Goal: Information Seeking & Learning: Learn about a topic

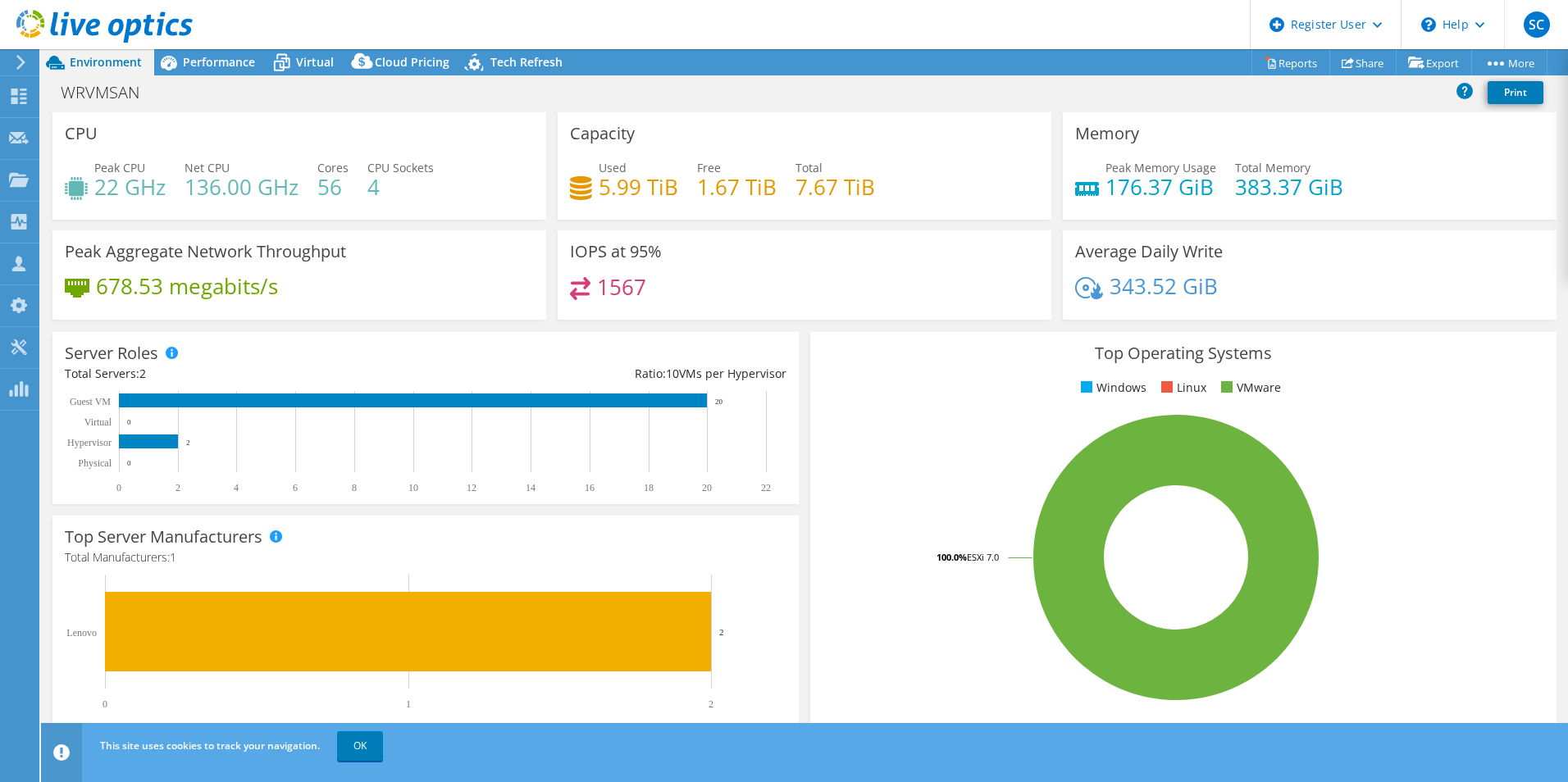
select select "USEast"
select select "USD"
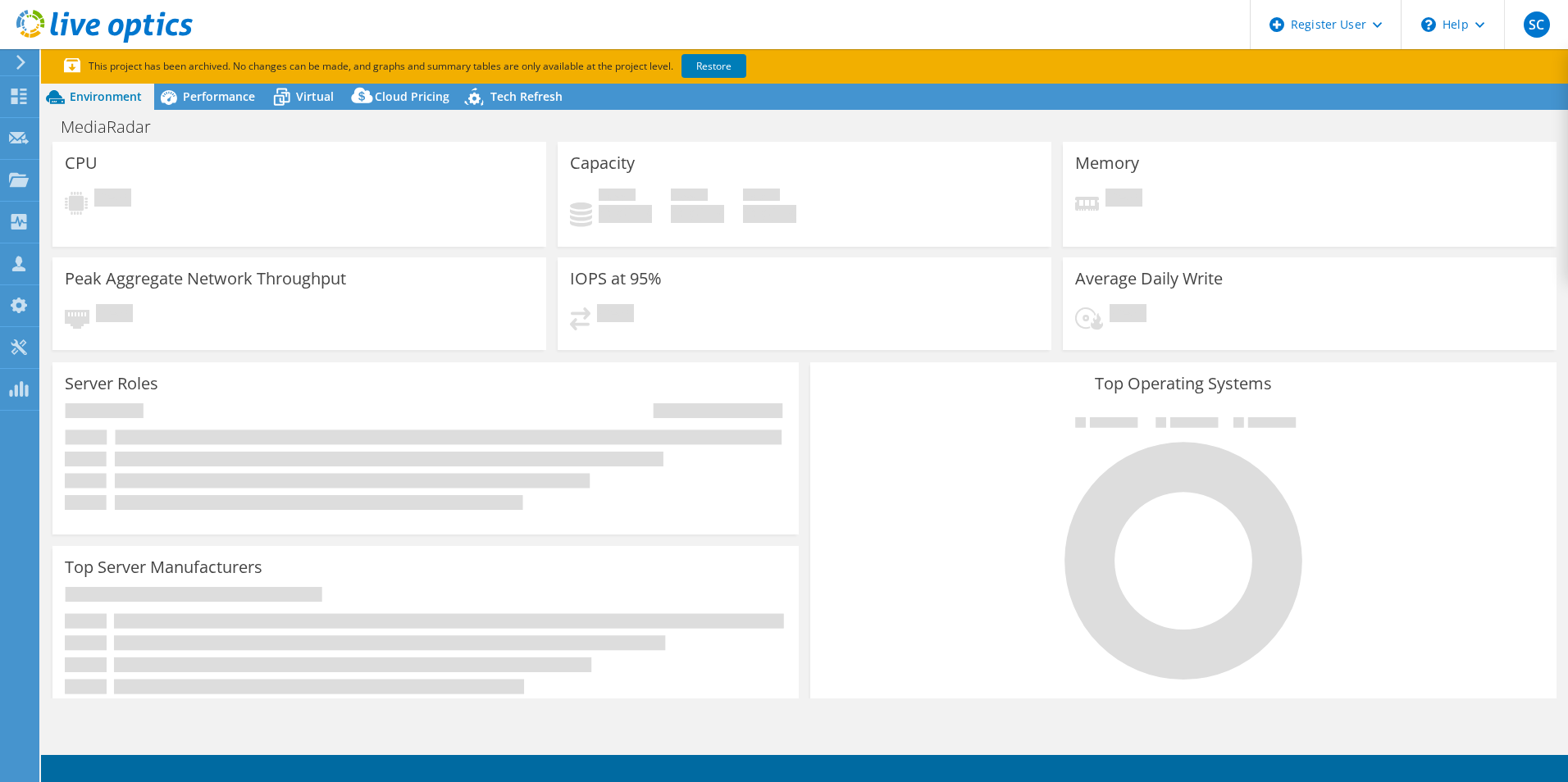
select select "USEast"
select select "USD"
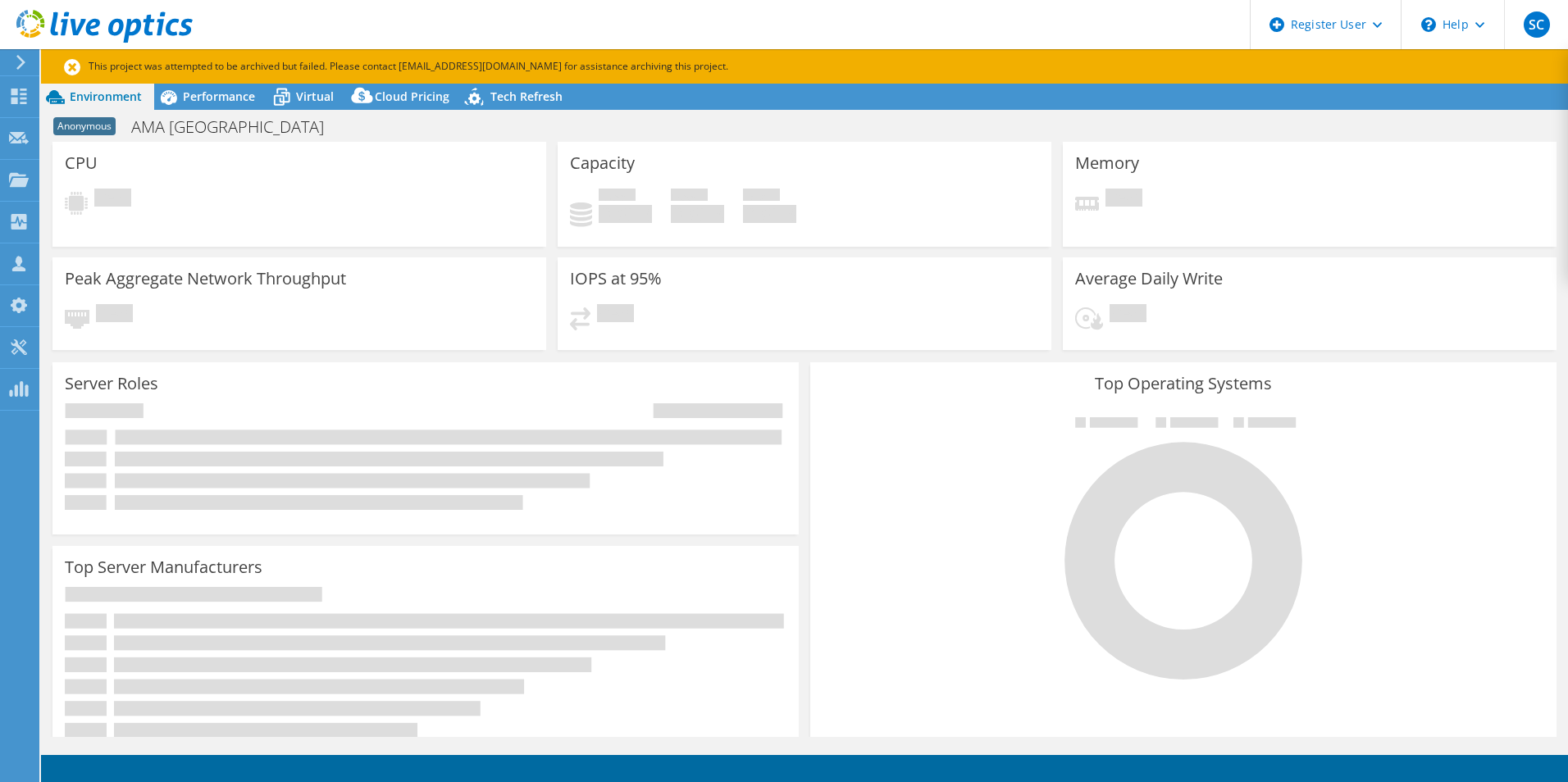
select select "USD"
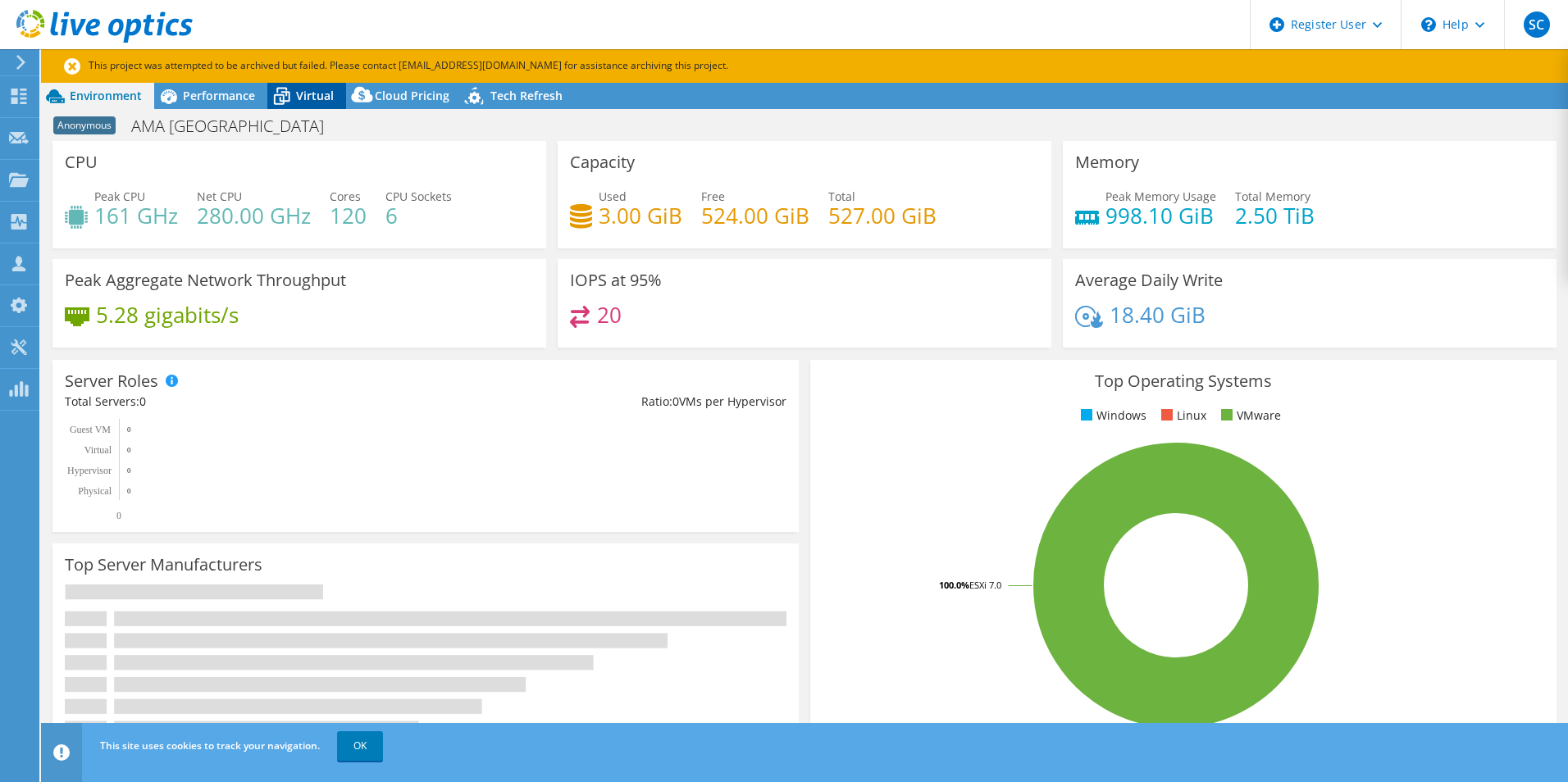
click at [0, 0] on div at bounding box center [0, 0] width 0 height 0
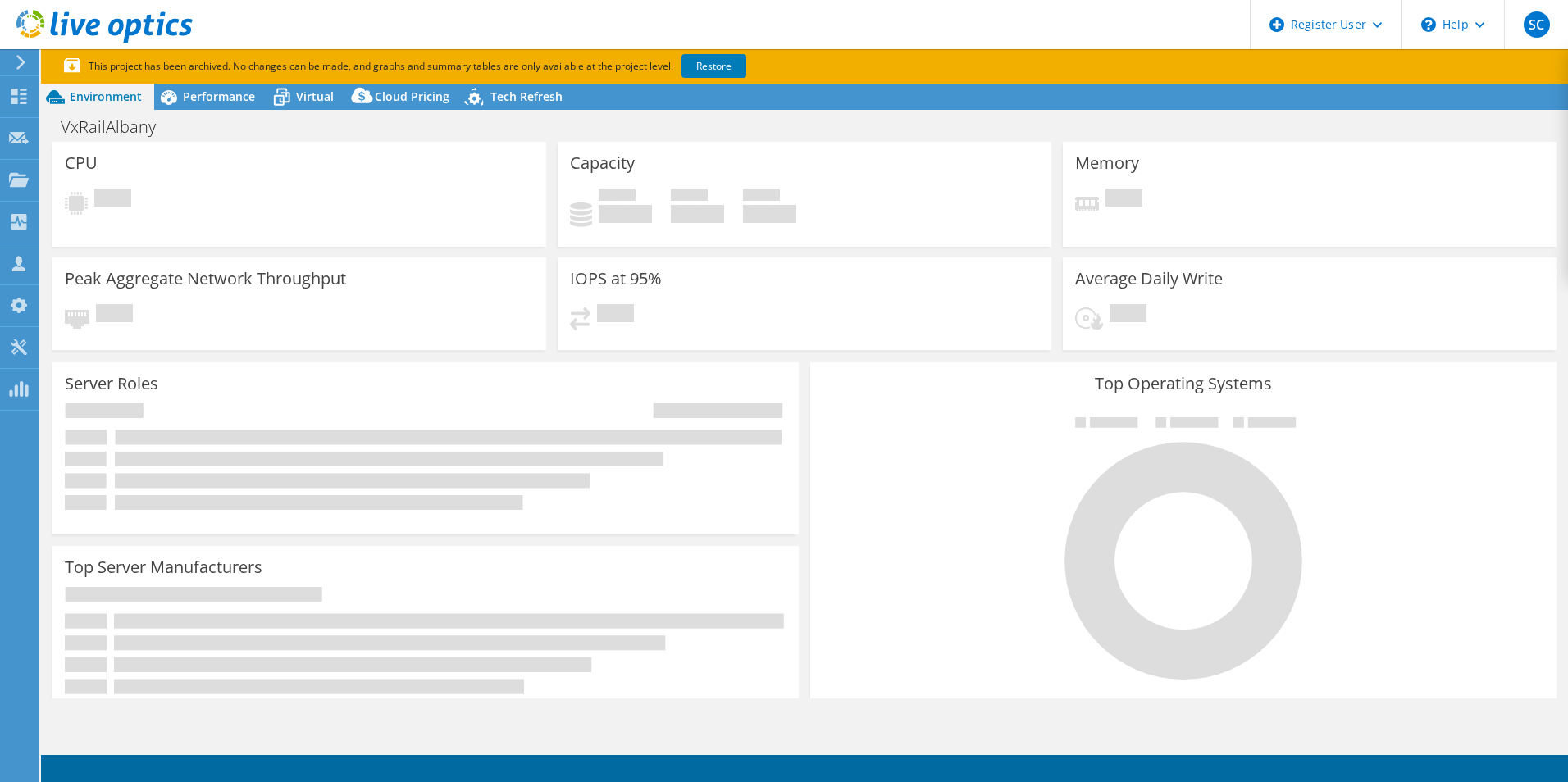
select select "USD"
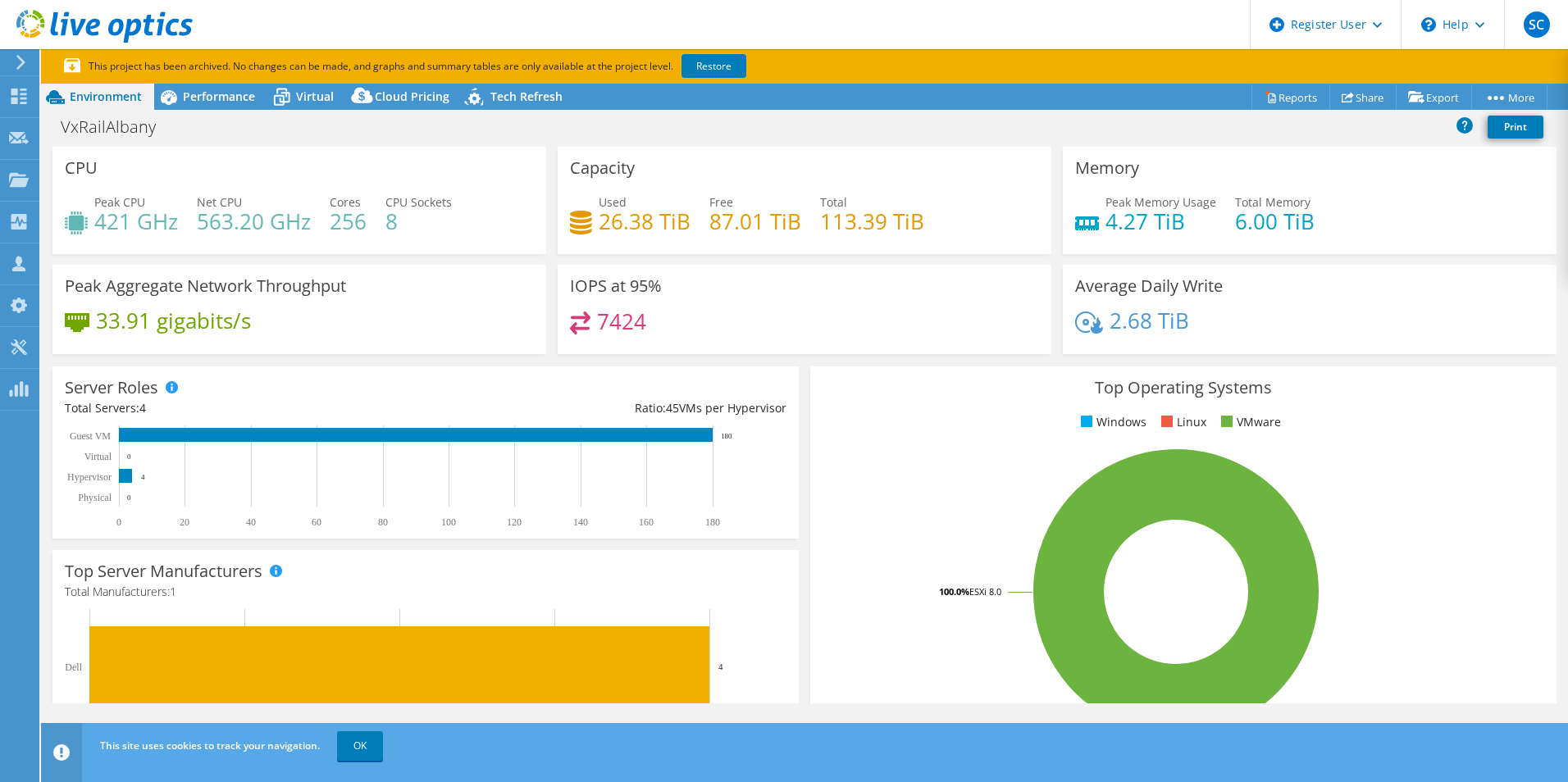
click at [1125, 121] on div "VxRailAlbany Print" at bounding box center [805, 127] width 1527 height 30
click at [1061, 144] on div "VxRailAlbany Print" at bounding box center [805, 129] width 1527 height 35
click at [212, 100] on span "Performance" at bounding box center [219, 97] width 72 height 16
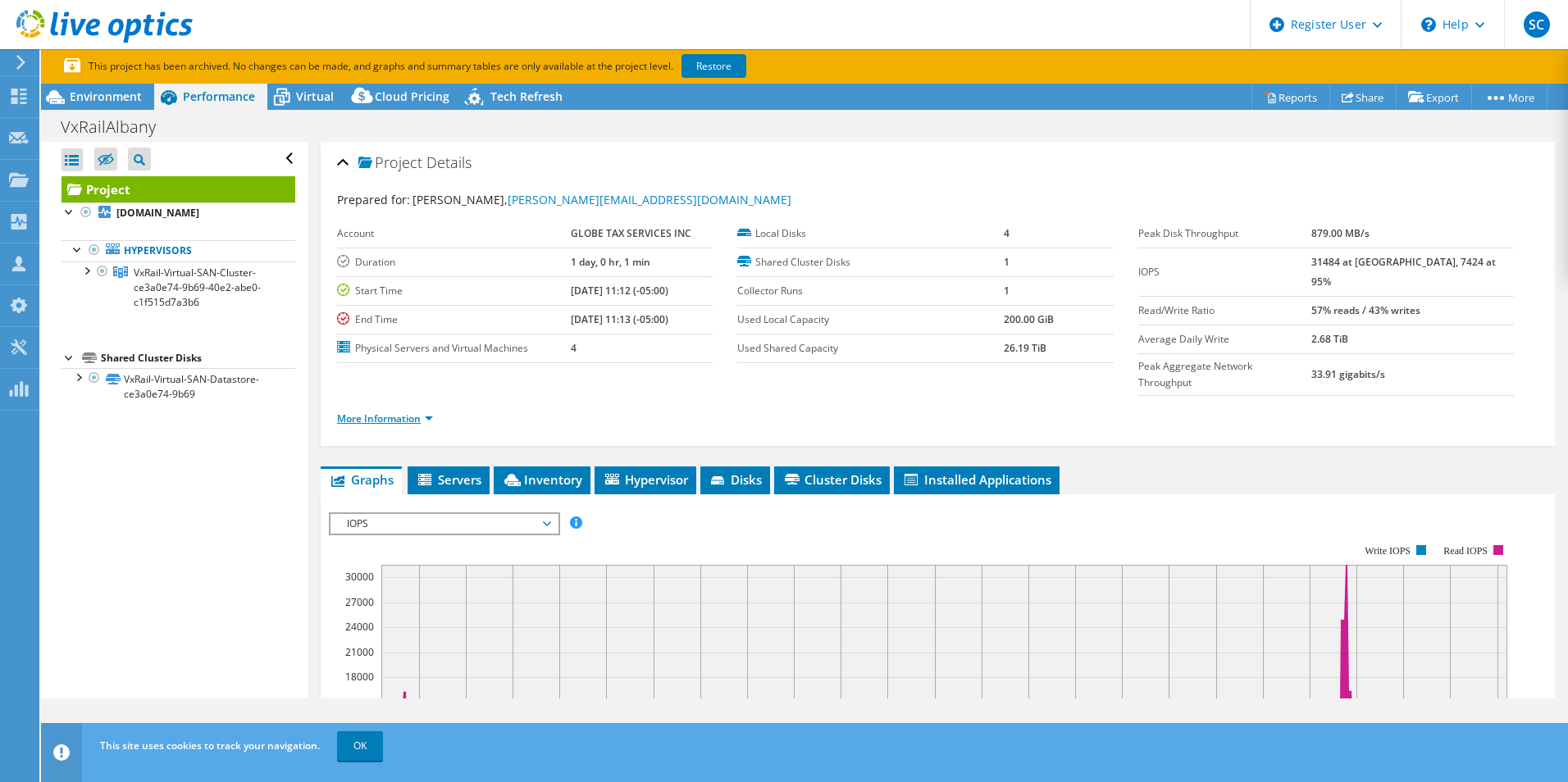
click at [418, 411] on link "More Information" at bounding box center [385, 418] width 96 height 14
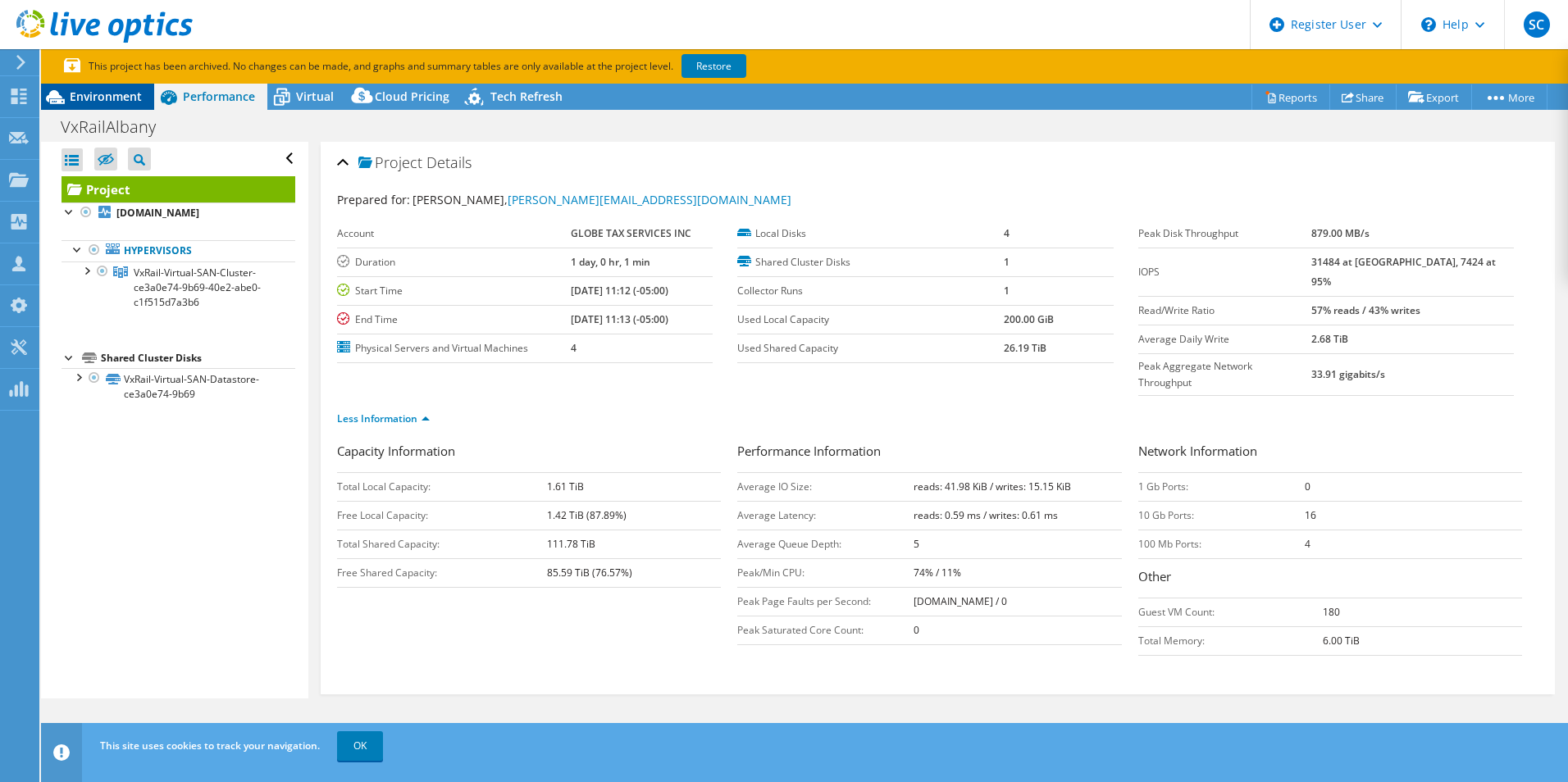
click at [71, 93] on span "Environment" at bounding box center [106, 97] width 72 height 16
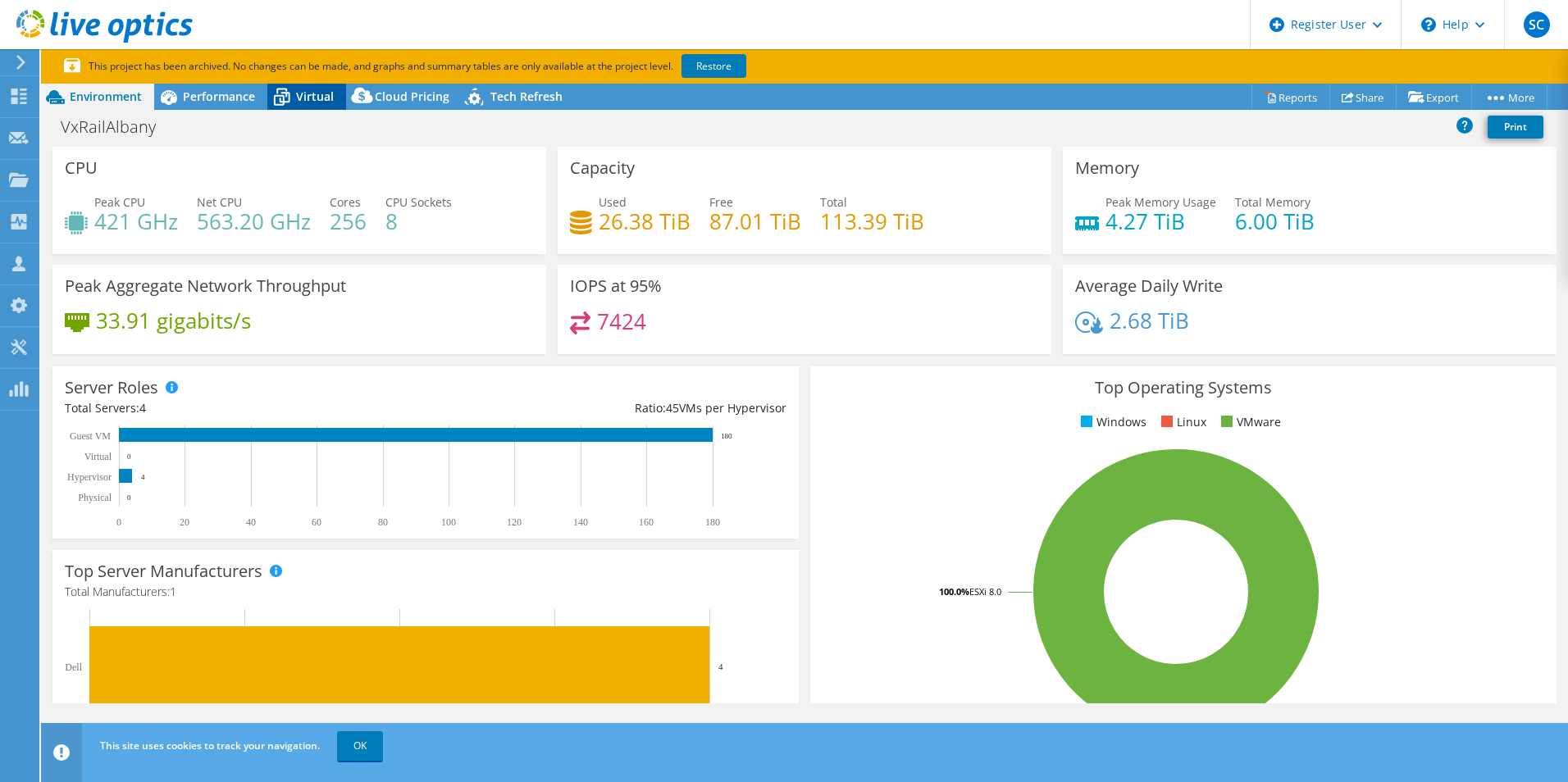
click at [312, 92] on span "Virtual" at bounding box center [314, 97] width 38 height 16
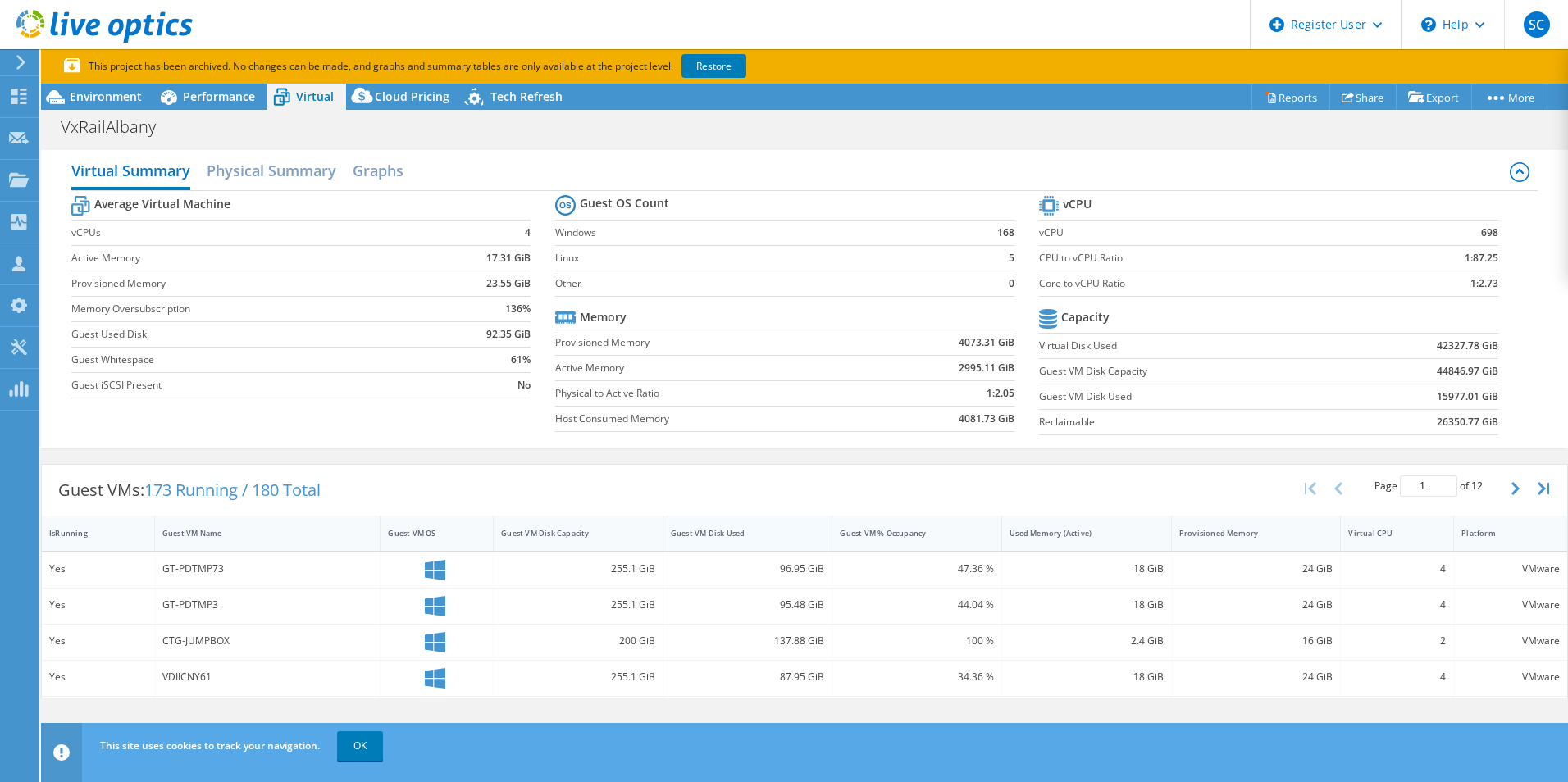
click at [753, 536] on div "Guest VM Disk Used" at bounding box center [738, 534] width 135 height 11
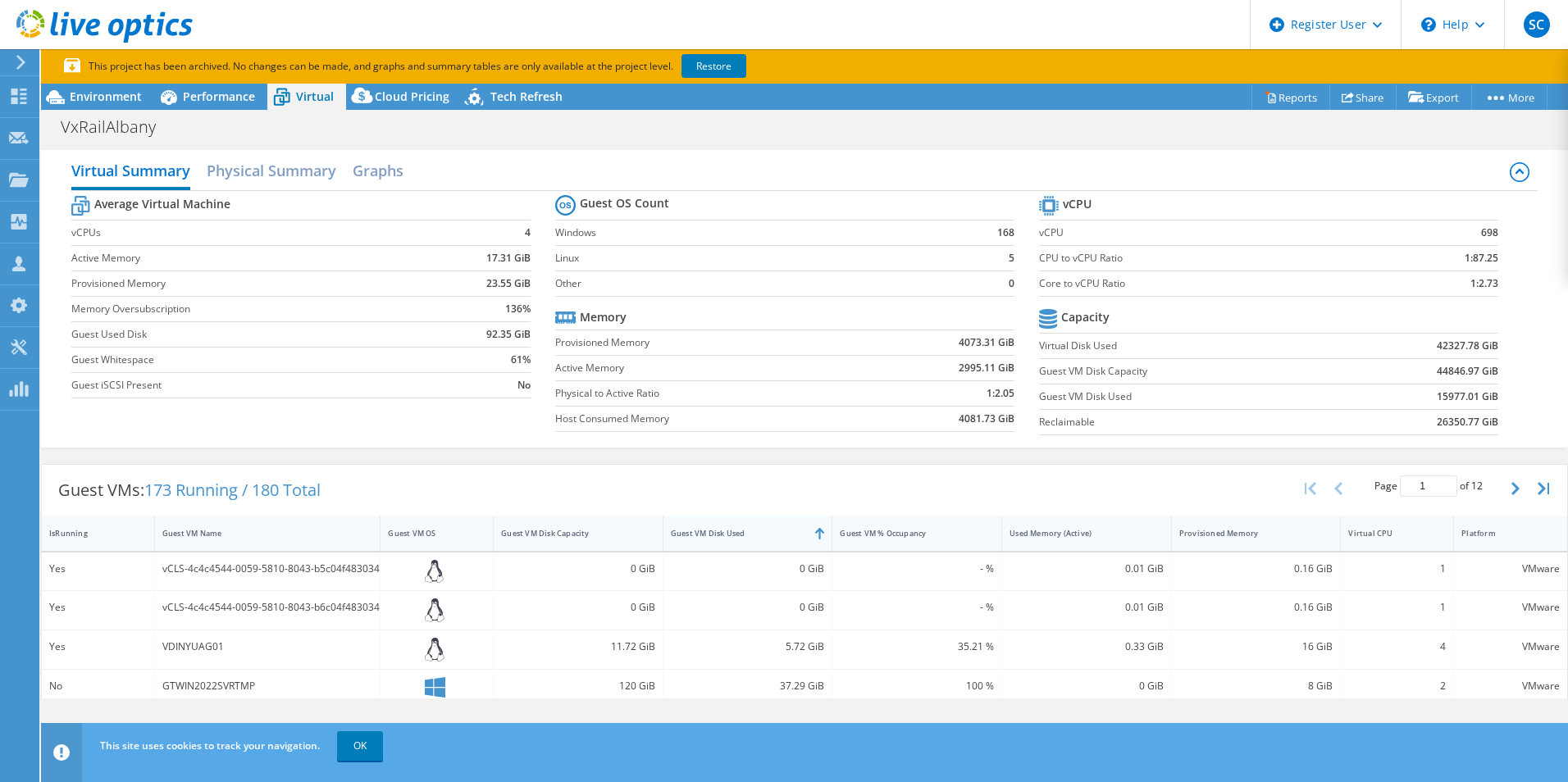
click at [753, 524] on div "Guest VM Disk Used" at bounding box center [737, 533] width 149 height 26
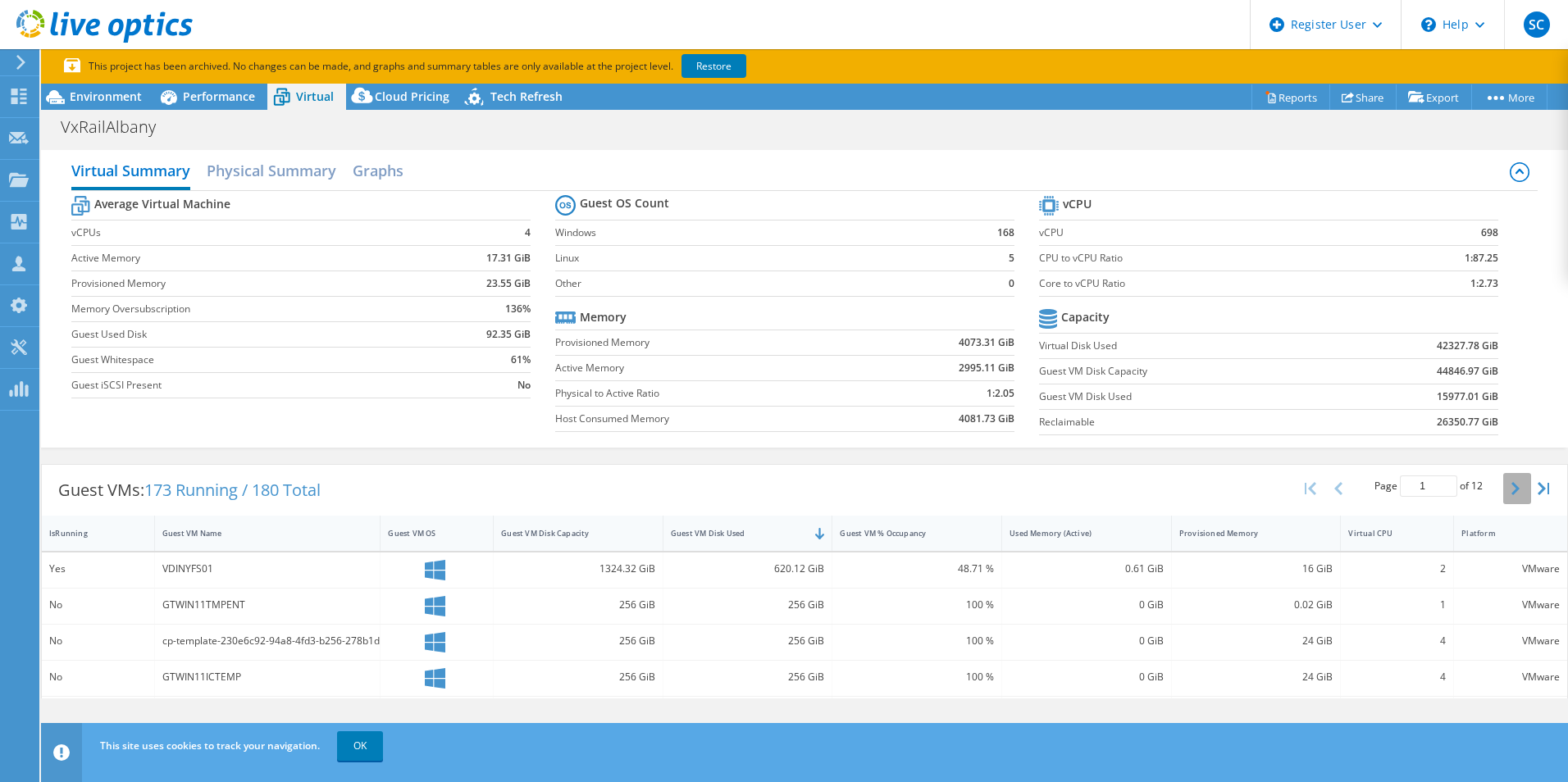
click at [1504, 484] on button "button" at bounding box center [1518, 488] width 28 height 31
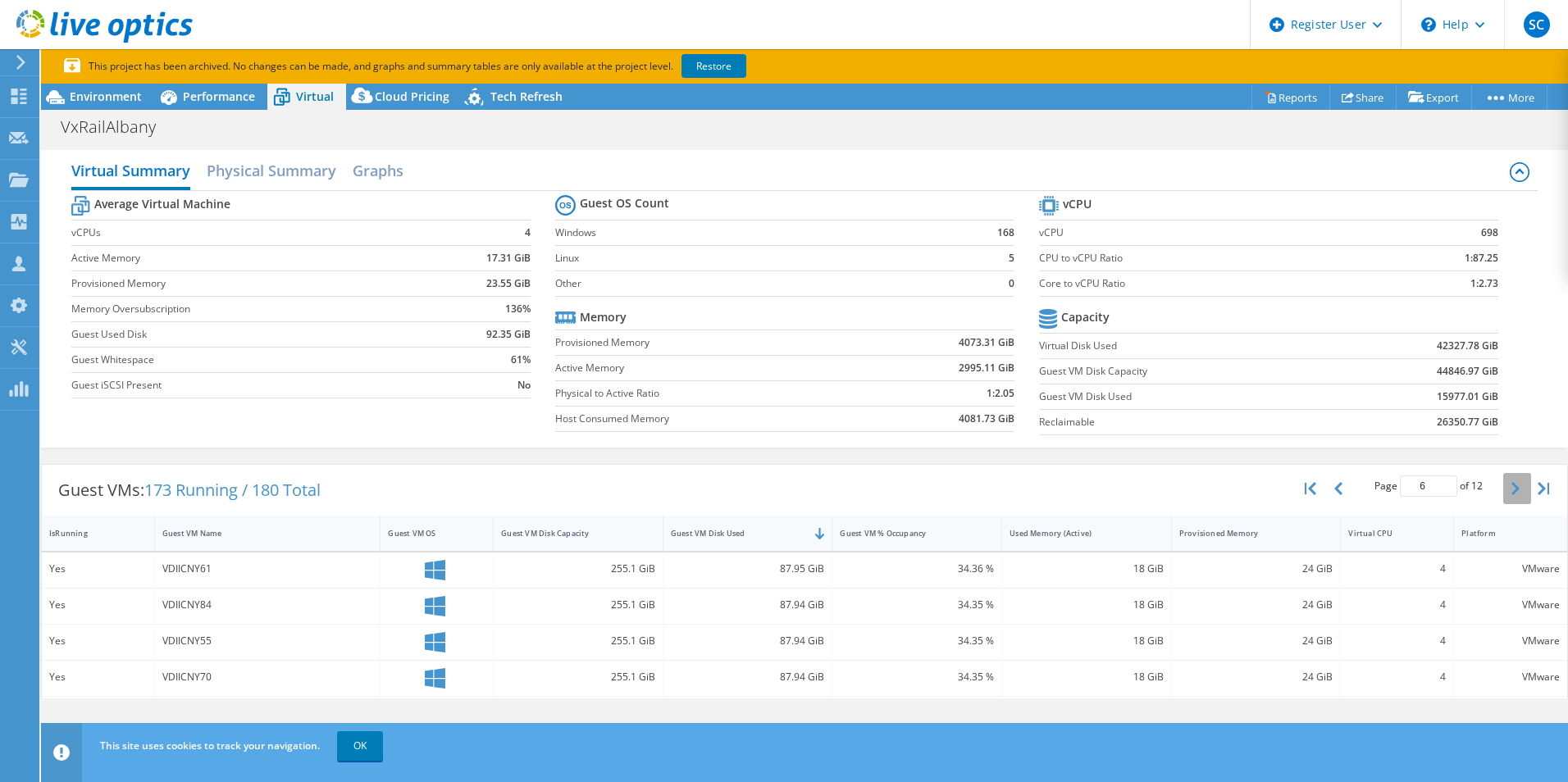
click at [1504, 484] on button "button" at bounding box center [1518, 488] width 28 height 31
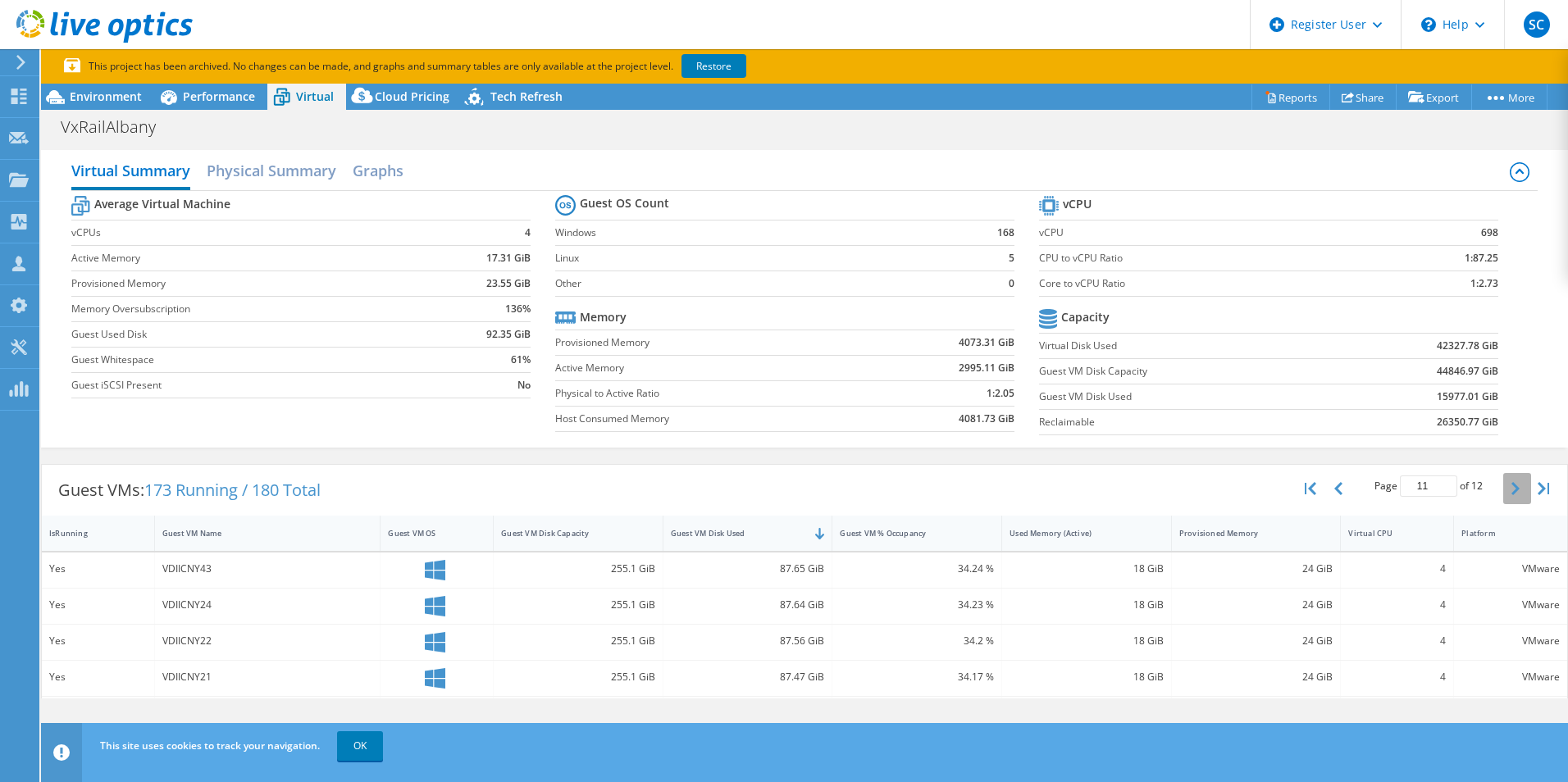
click at [1504, 484] on button "button" at bounding box center [1518, 488] width 28 height 31
type input "12"
click at [182, 92] on icon at bounding box center [168, 97] width 29 height 29
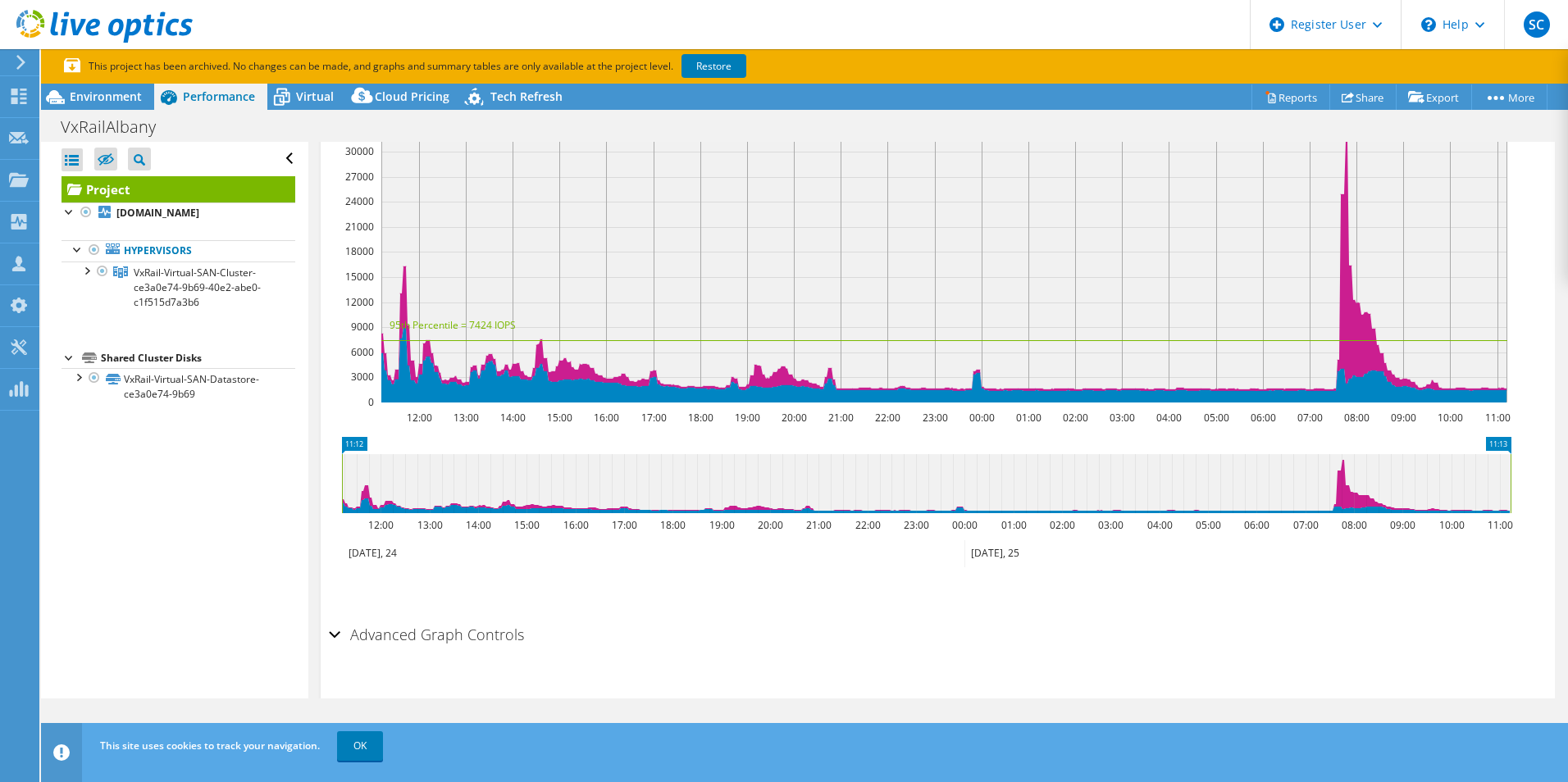
drag, startPoint x: 124, startPoint y: 102, endPoint x: 285, endPoint y: 220, distance: 199.6
click at [124, 102] on span "Environment" at bounding box center [106, 97] width 72 height 16
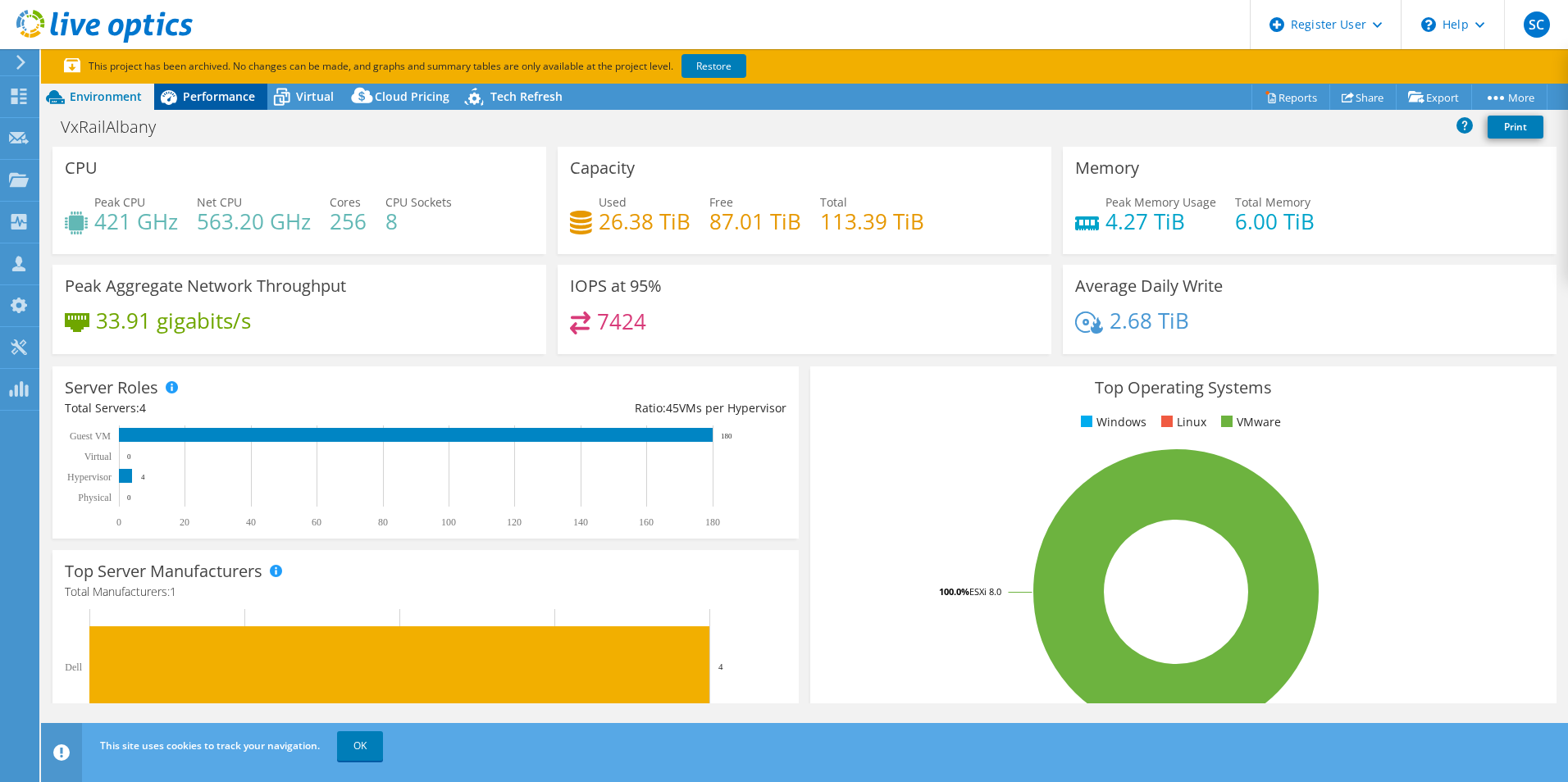
click at [236, 108] on div "Performance" at bounding box center [211, 97] width 113 height 26
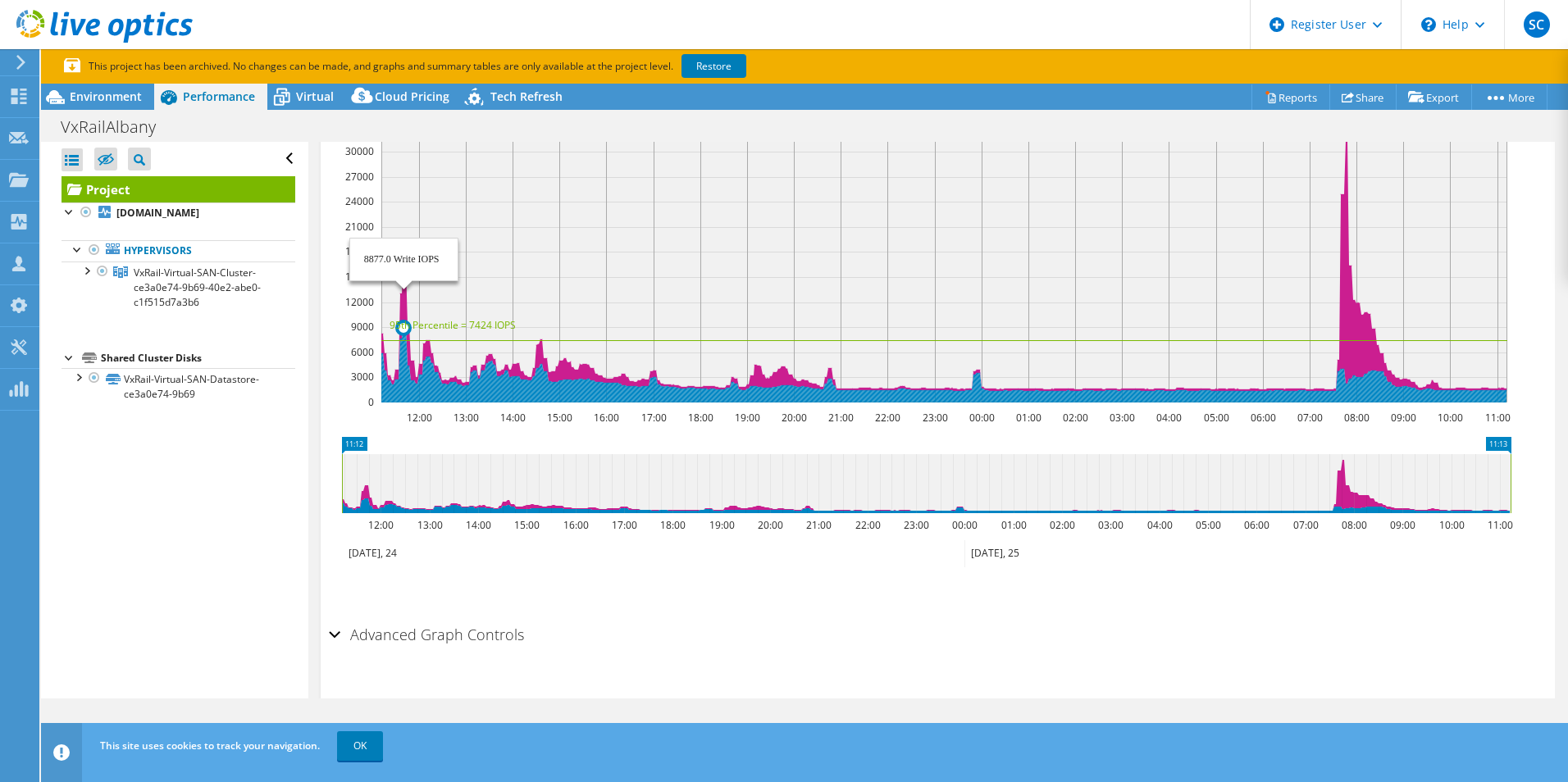
scroll to position [182, 0]
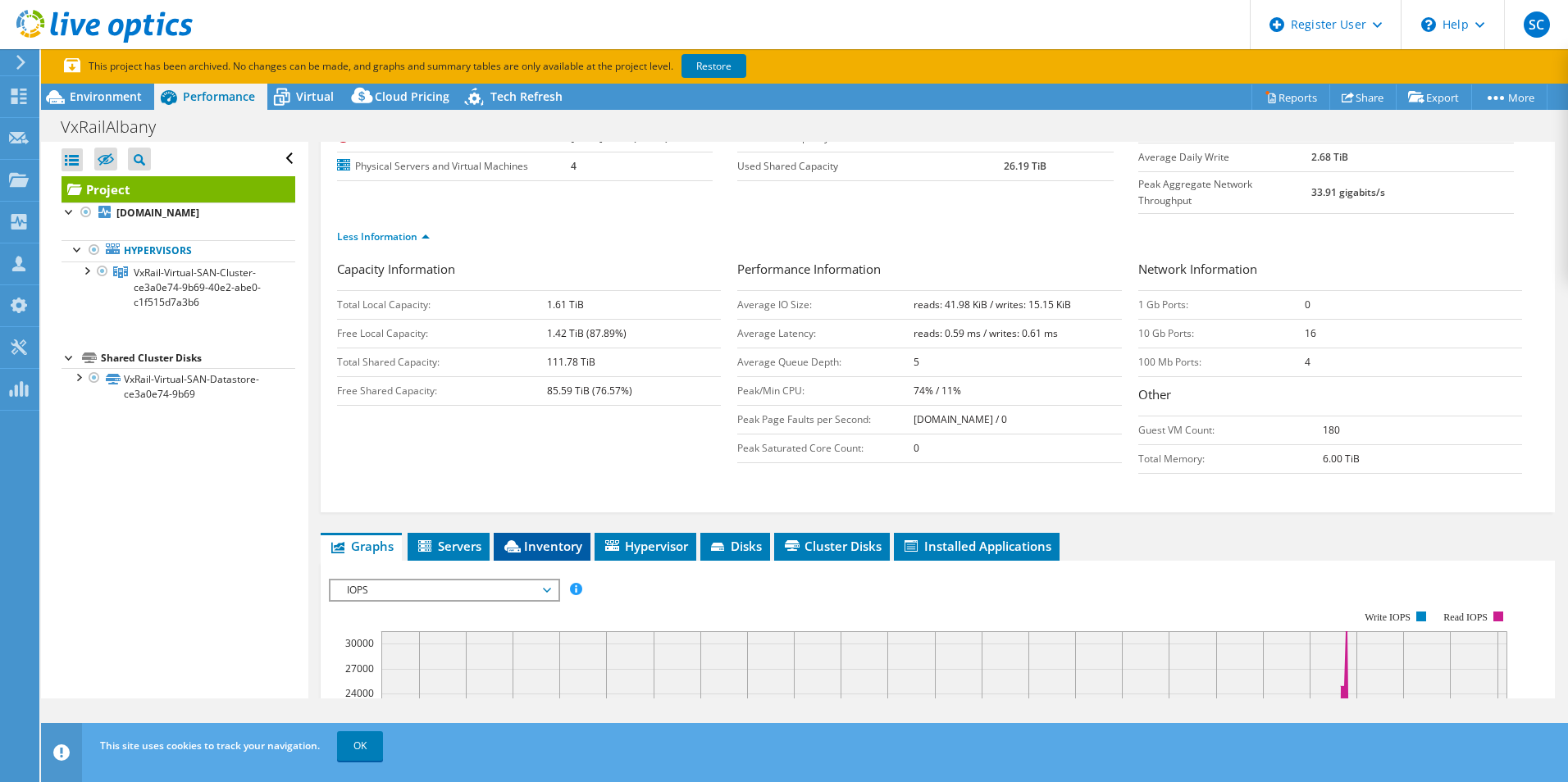
click at [546, 538] on span "Inventory" at bounding box center [542, 546] width 80 height 17
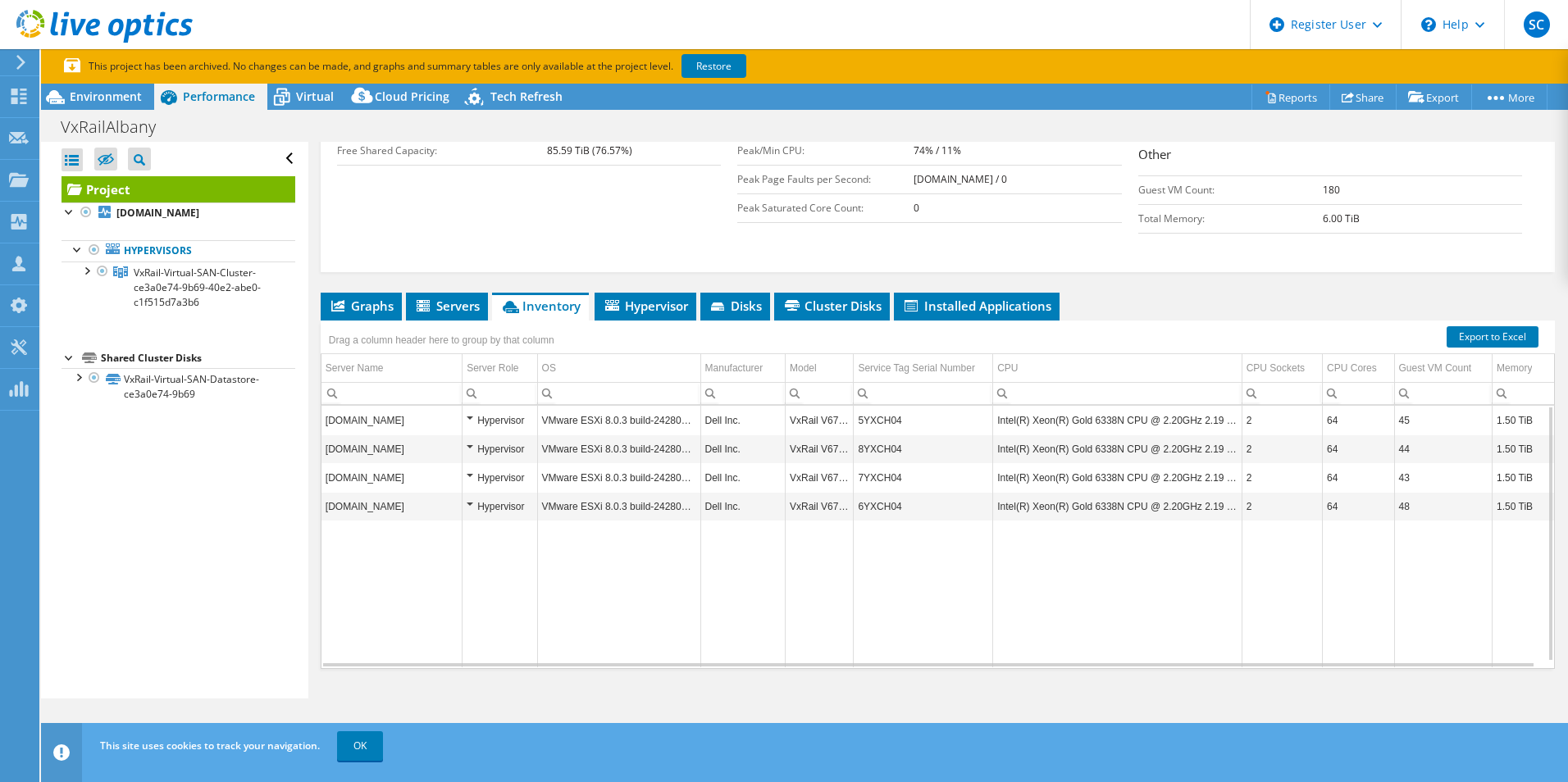
scroll to position [0, 0]
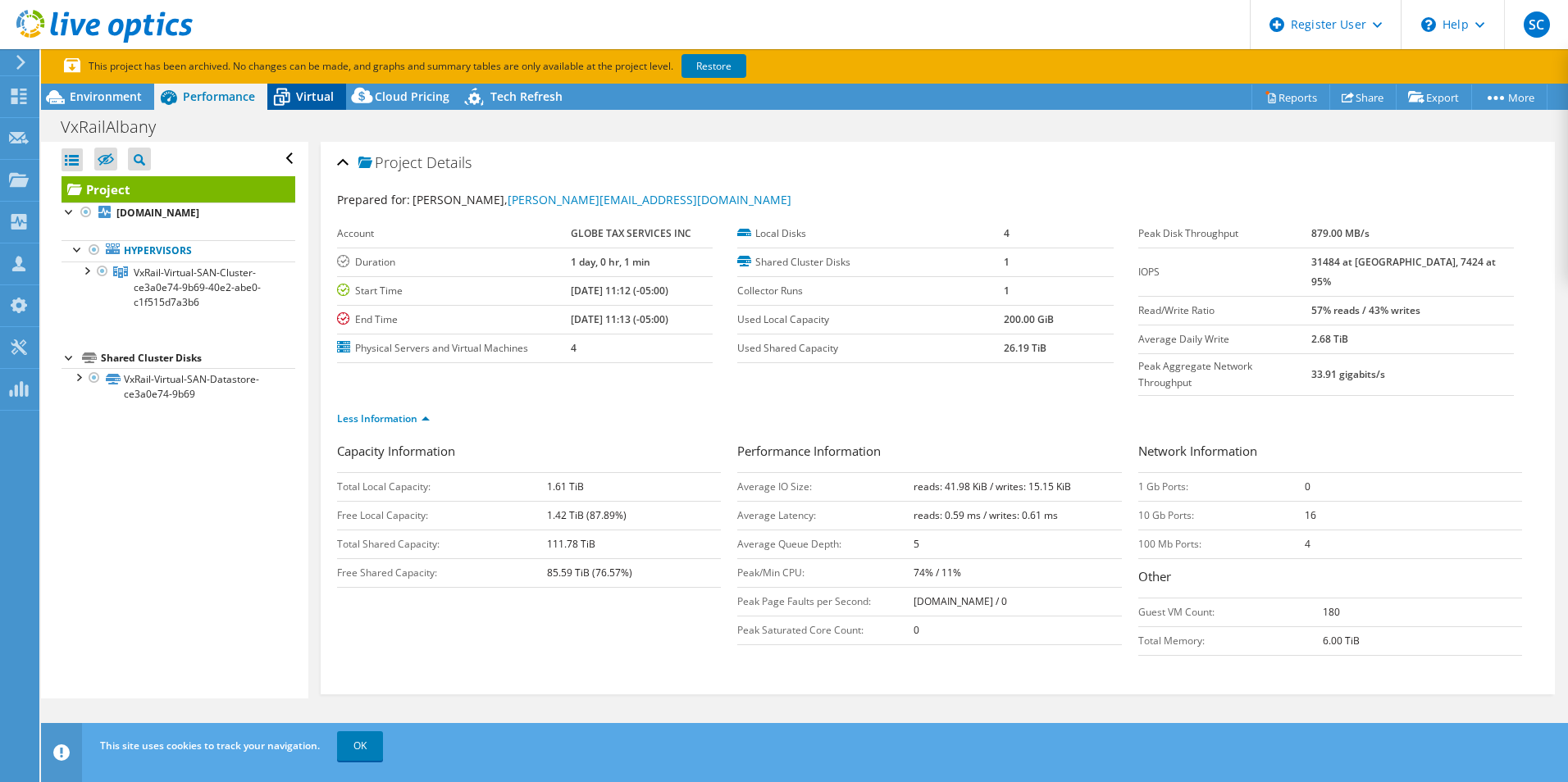
click at [323, 101] on span "Virtual" at bounding box center [314, 97] width 38 height 16
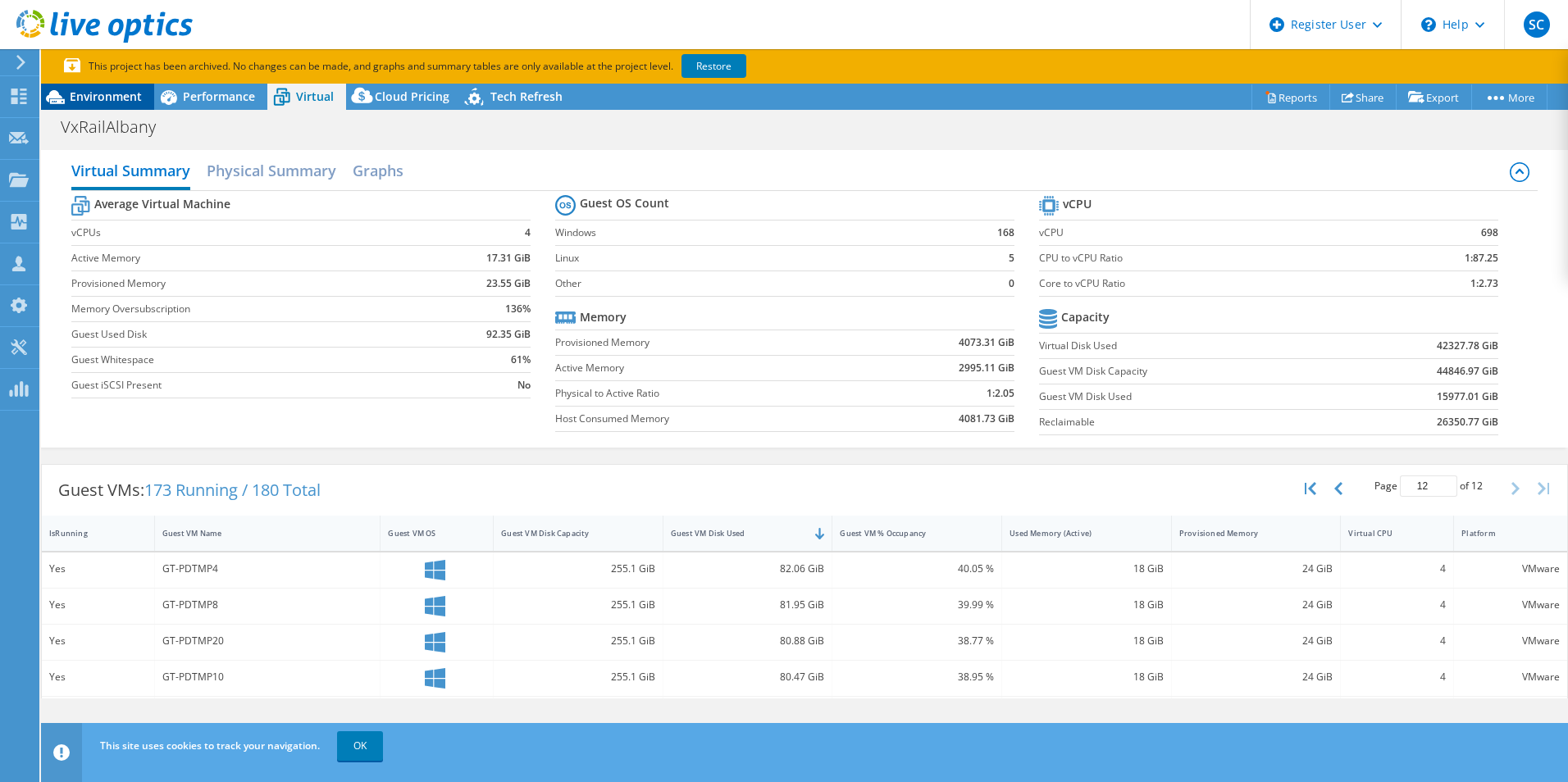
click at [111, 101] on span "Environment" at bounding box center [106, 97] width 72 height 16
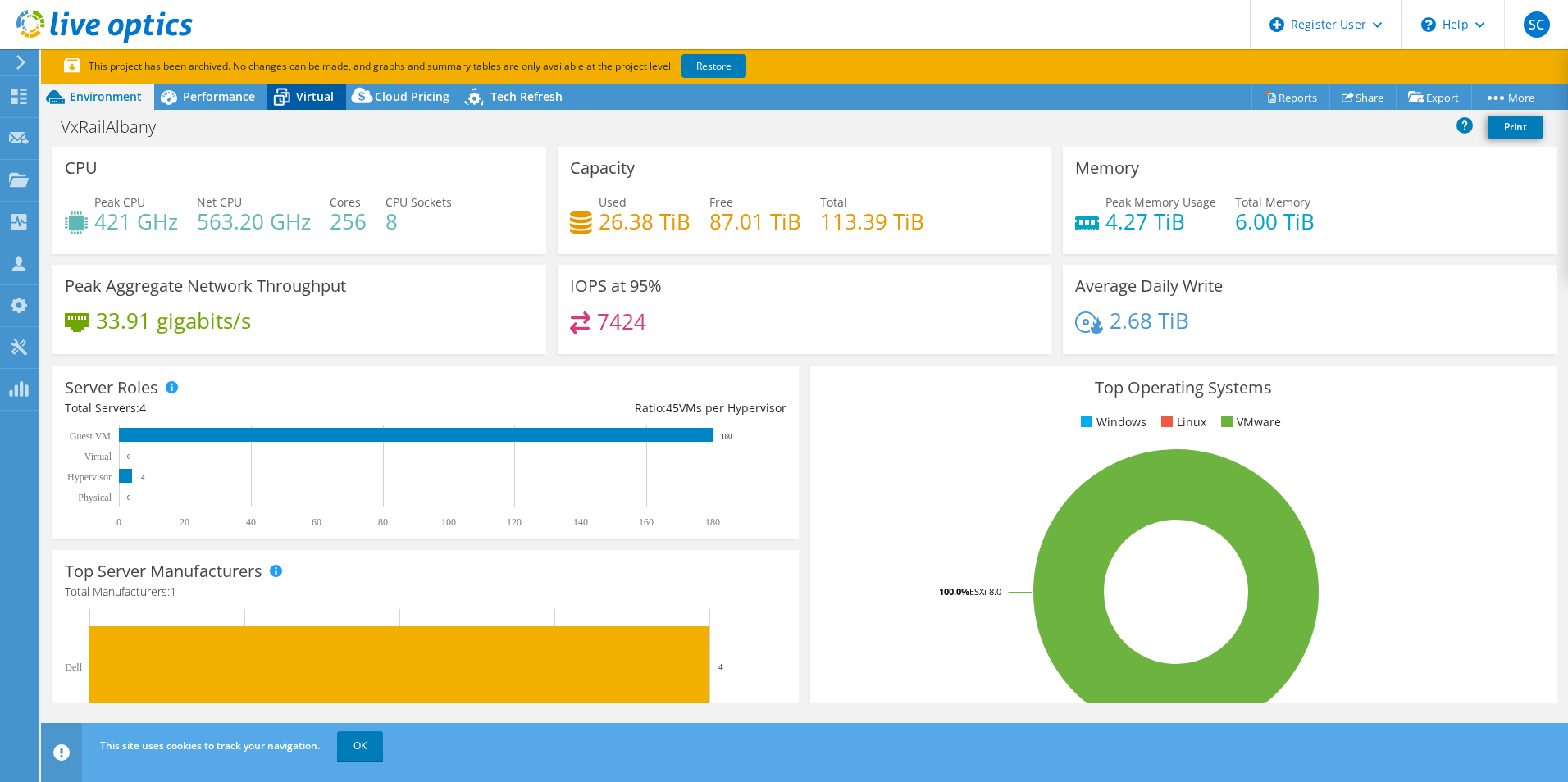
click at [311, 96] on span "Virtual" at bounding box center [314, 97] width 38 height 16
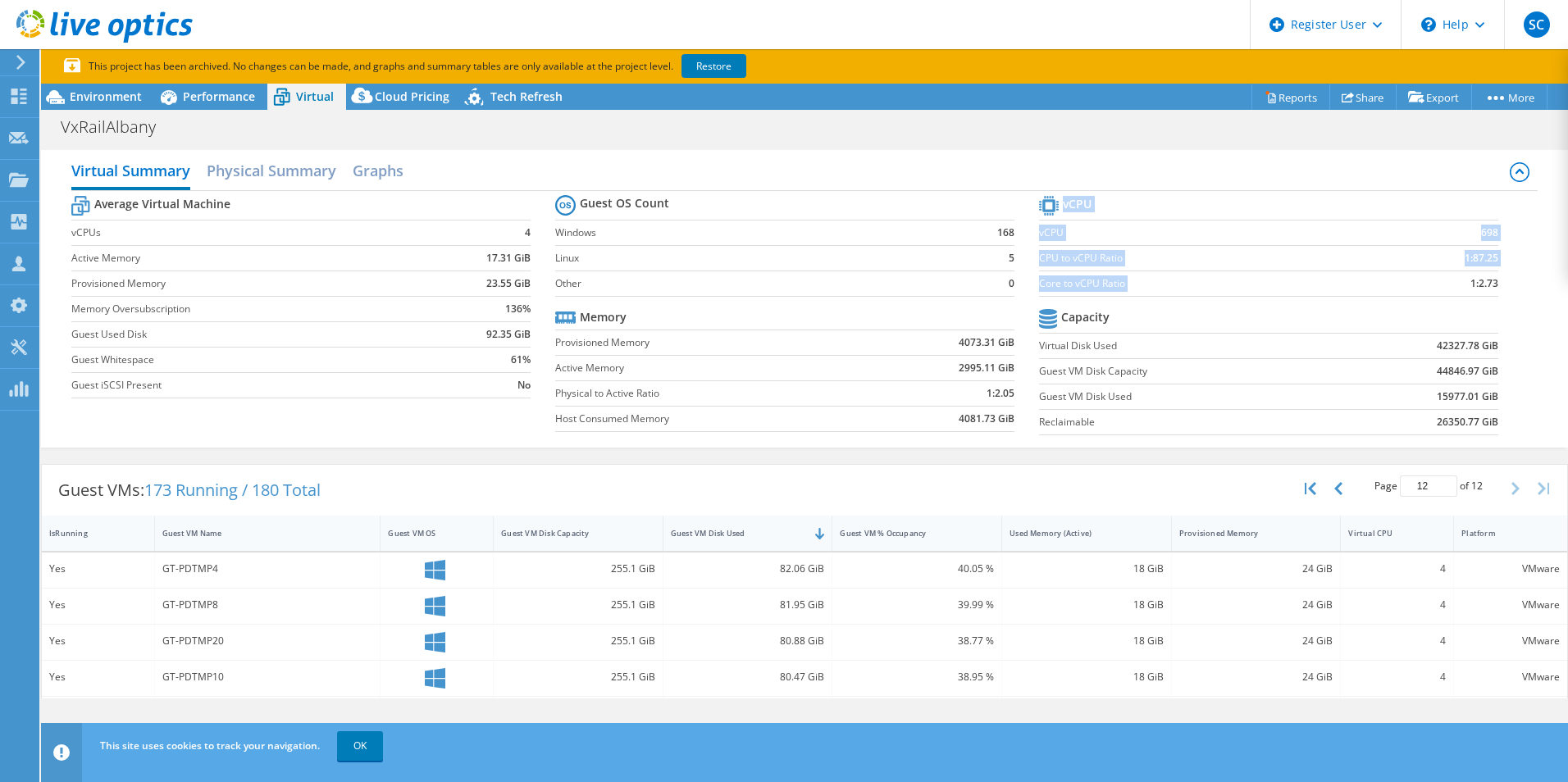
drag, startPoint x: 1493, startPoint y: 274, endPoint x: 1434, endPoint y: 275, distance: 59.0
click at [1434, 275] on section "vCPU vCPU 698 CPU to vCPU Ratio 1:87.25 Core to vCPU Ratio 1:2.73 Capacity Virt…" at bounding box center [1281, 318] width 484 height 252
click at [78, 89] on span "Environment" at bounding box center [106, 97] width 72 height 16
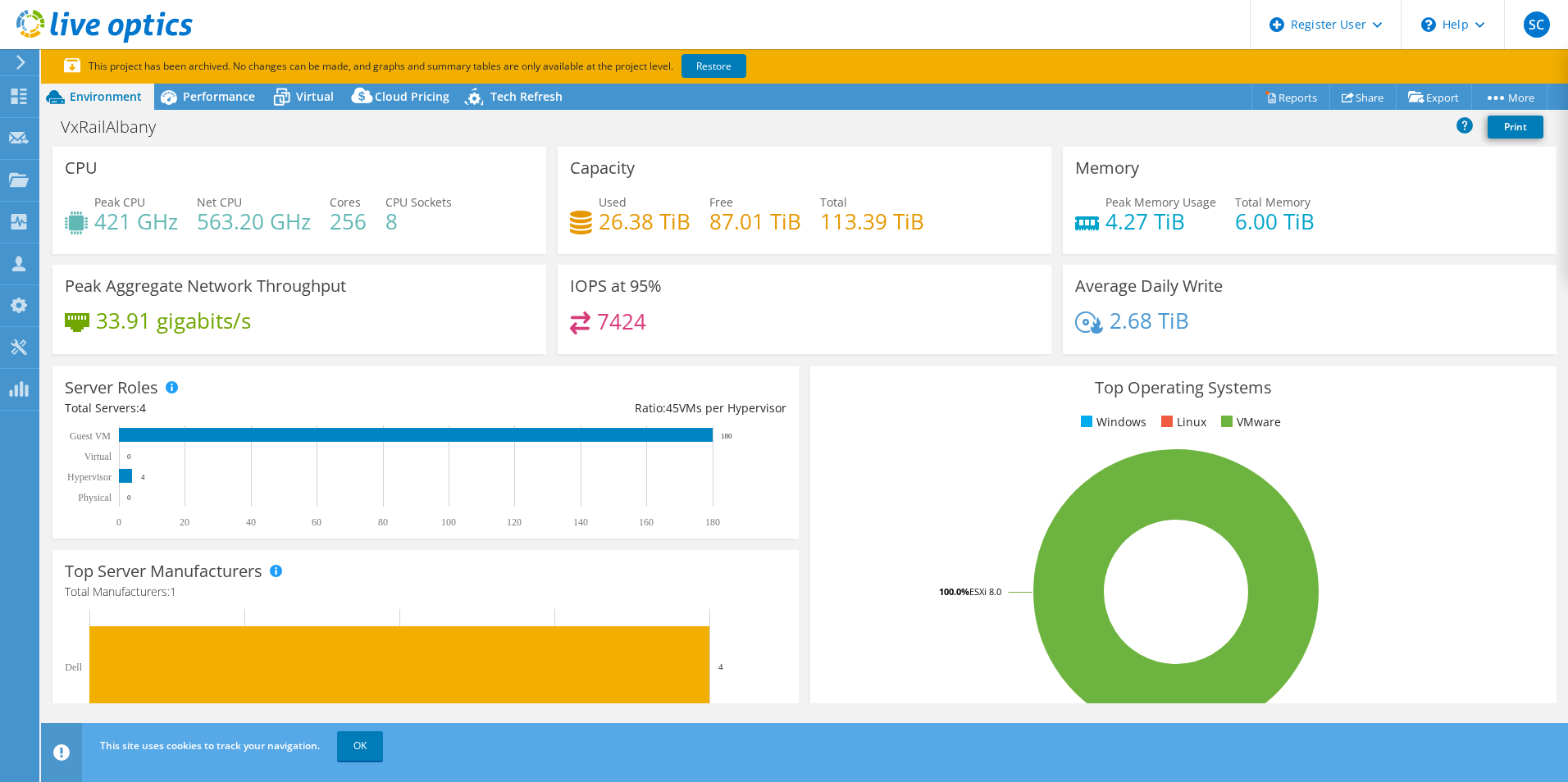
click at [222, 83] on section "This project has been archived. No changes can be made, and graphs and summary …" at bounding box center [805, 66] width 1527 height 34
click at [220, 92] on span "Performance" at bounding box center [219, 97] width 72 height 16
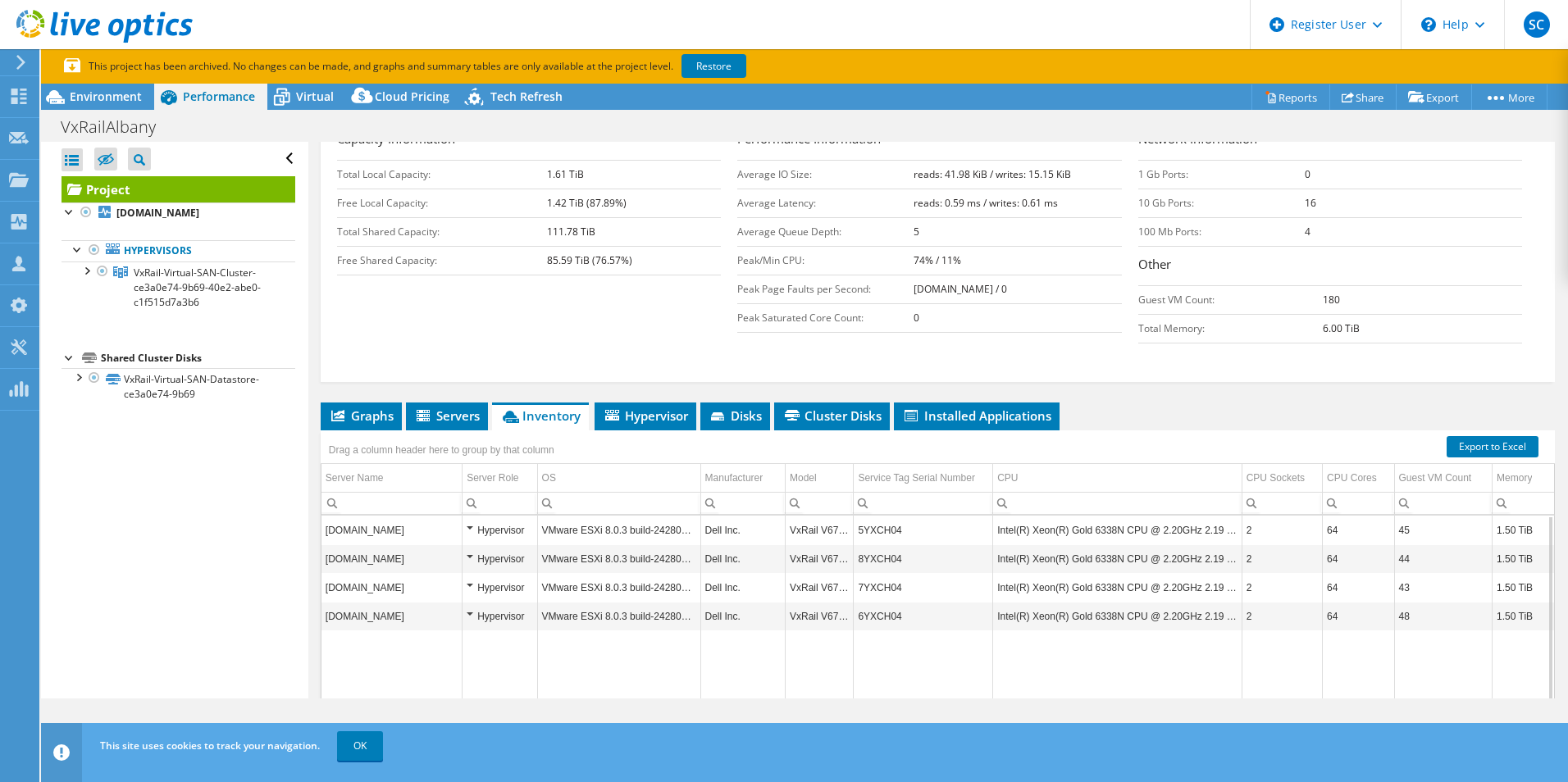
scroll to position [422, 0]
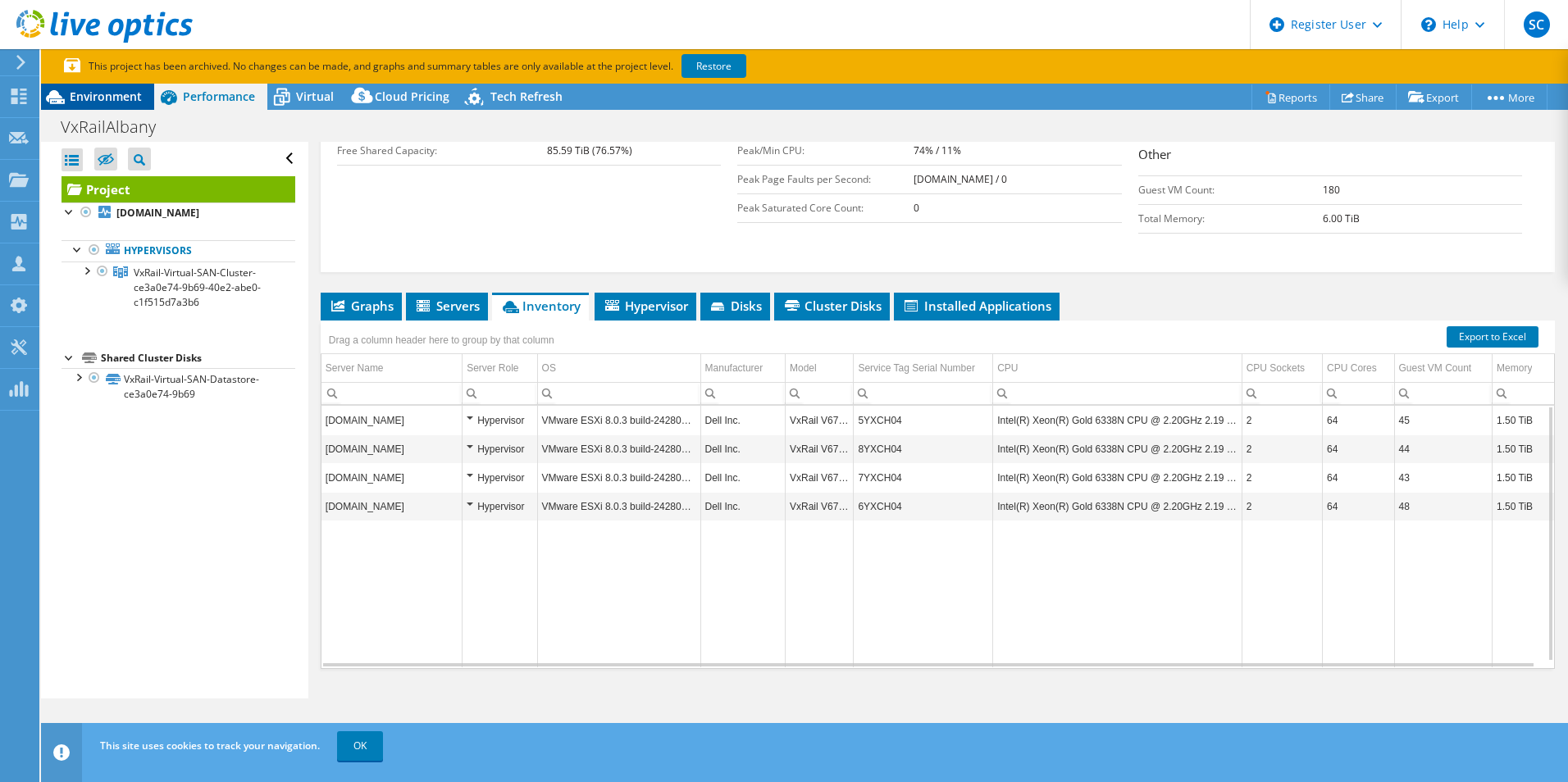
click at [107, 95] on span "Environment" at bounding box center [106, 97] width 72 height 16
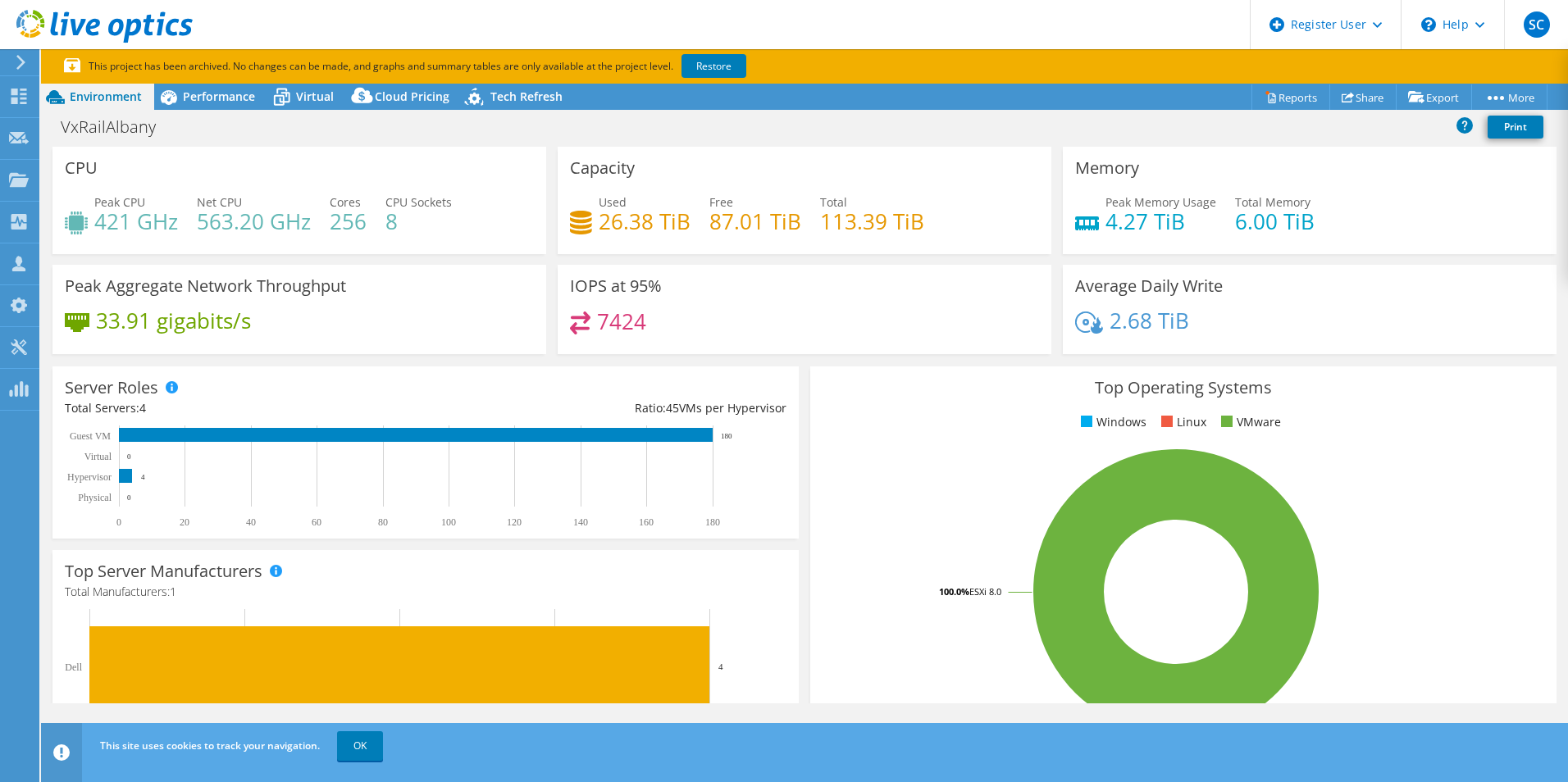
click at [224, 76] on section "This project has been archived. No changes can be made, and graphs and summary …" at bounding box center [805, 66] width 1527 height 34
click at [222, 93] on span "Performance" at bounding box center [219, 97] width 72 height 16
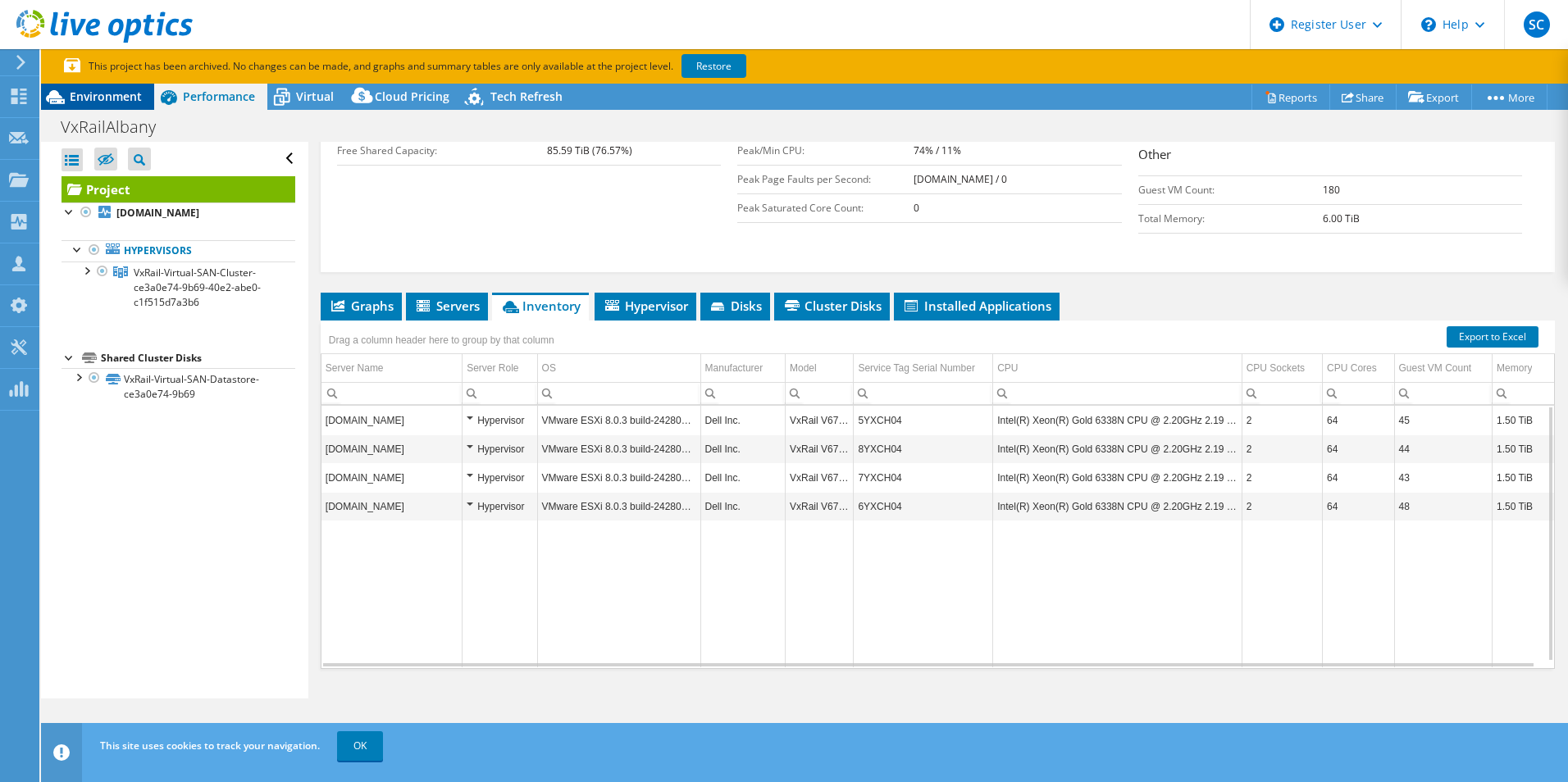
click at [110, 92] on span "Environment" at bounding box center [106, 97] width 72 height 16
